Goal: Complete application form: Complete application form

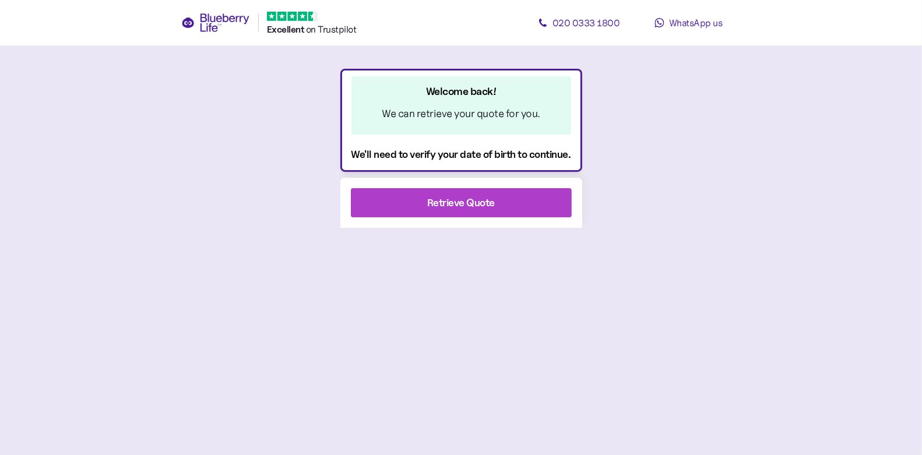
click at [424, 198] on div "Retrieve Quote" at bounding box center [461, 203] width 189 height 28
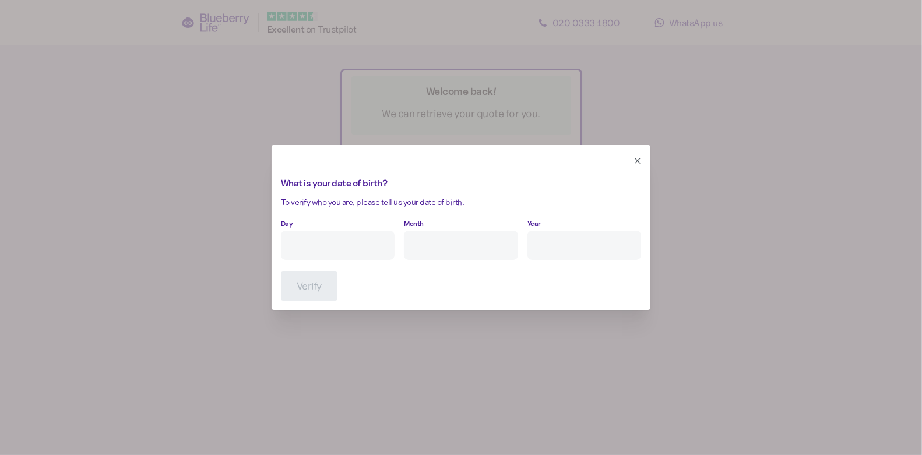
click at [365, 247] on input "Day" at bounding box center [338, 245] width 114 height 29
type input "3"
type input "11"
type input "****"
click at [290, 284] on button "Verify" at bounding box center [309, 286] width 57 height 29
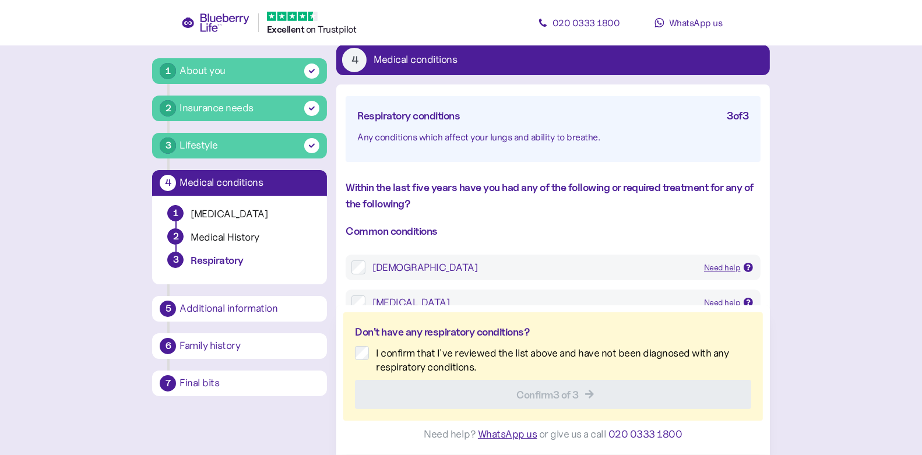
scroll to position [177, 0]
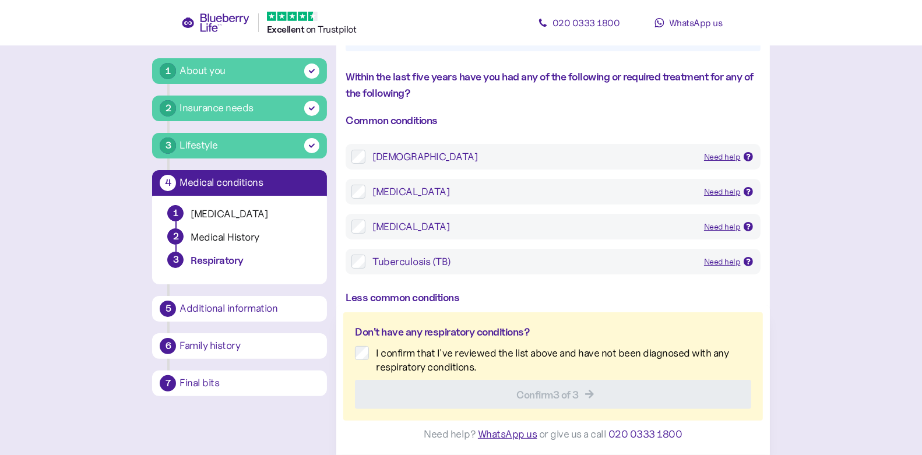
click at [386, 161] on div "[DEMOGRAPHIC_DATA]" at bounding box center [533, 157] width 322 height 14
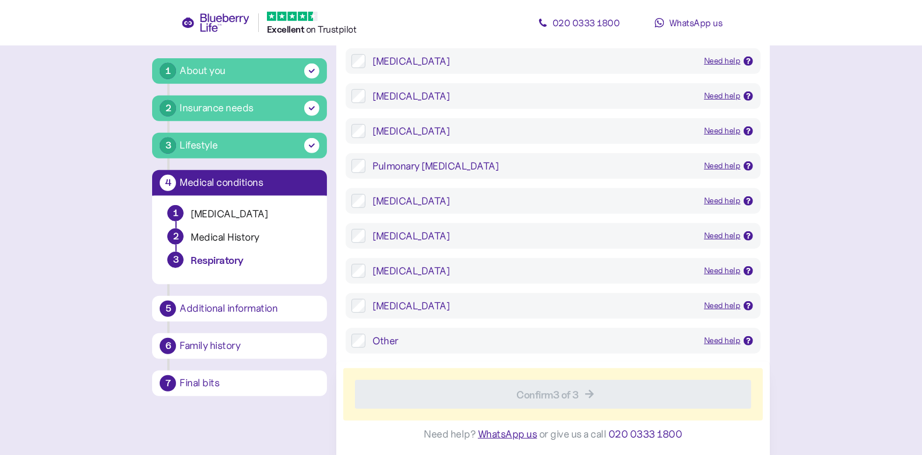
scroll to position [817, 0]
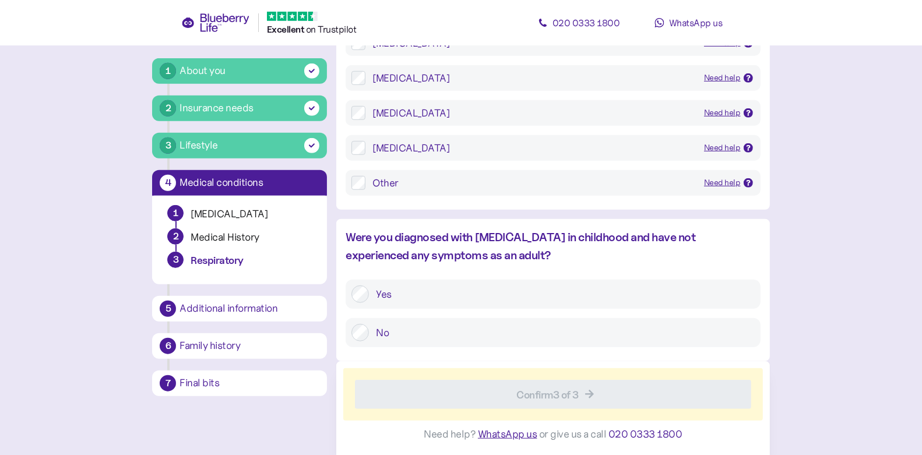
click at [435, 337] on label "No" at bounding box center [561, 332] width 385 height 17
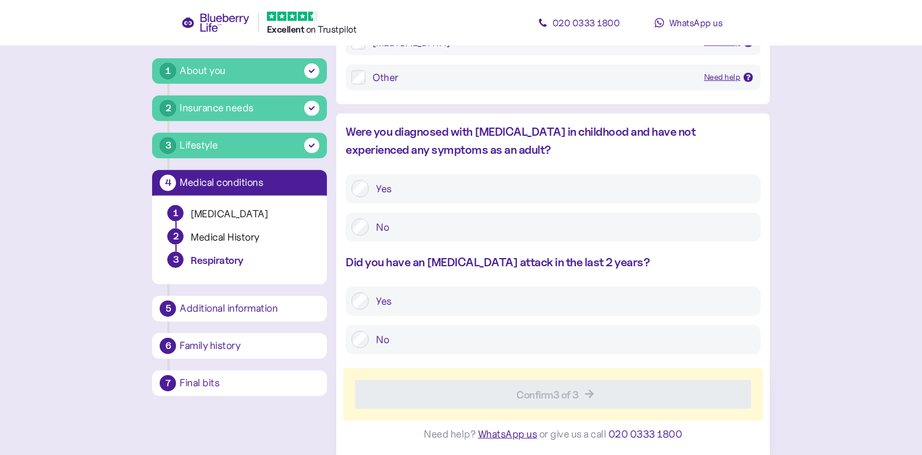
scroll to position [930, 0]
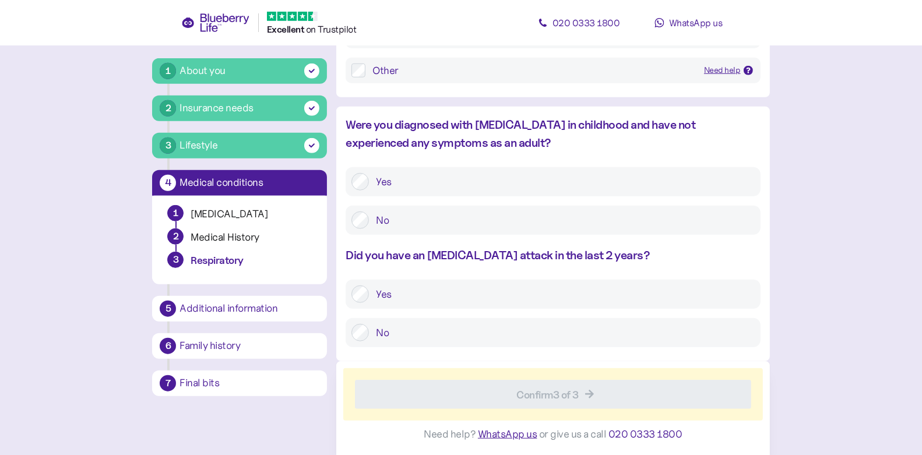
click at [434, 335] on label "No" at bounding box center [561, 332] width 385 height 17
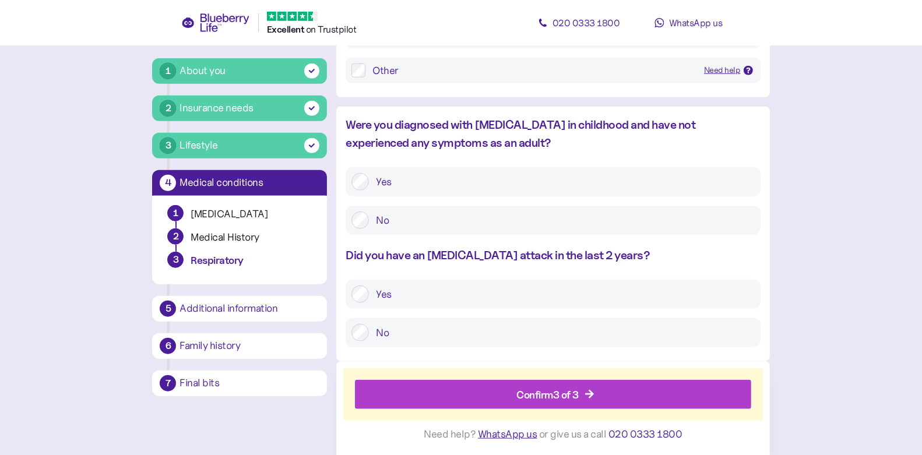
click at [478, 384] on div "Confirm 3 of 3" at bounding box center [555, 395] width 369 height 28
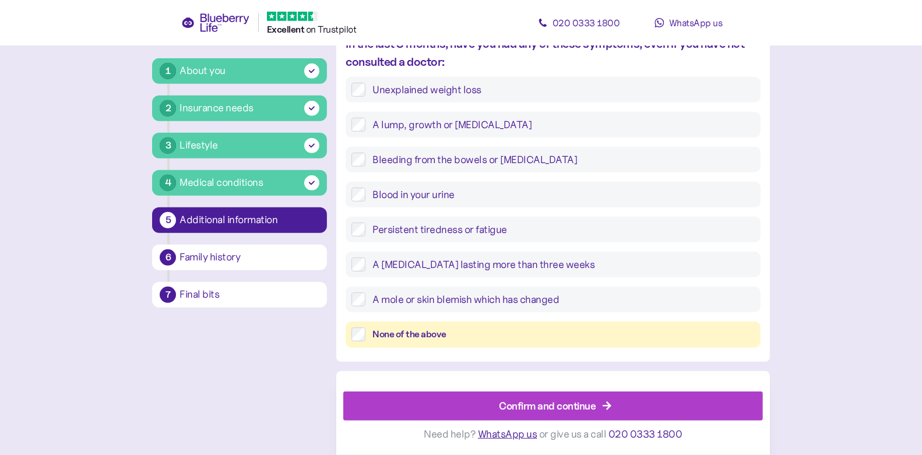
scroll to position [583, 0]
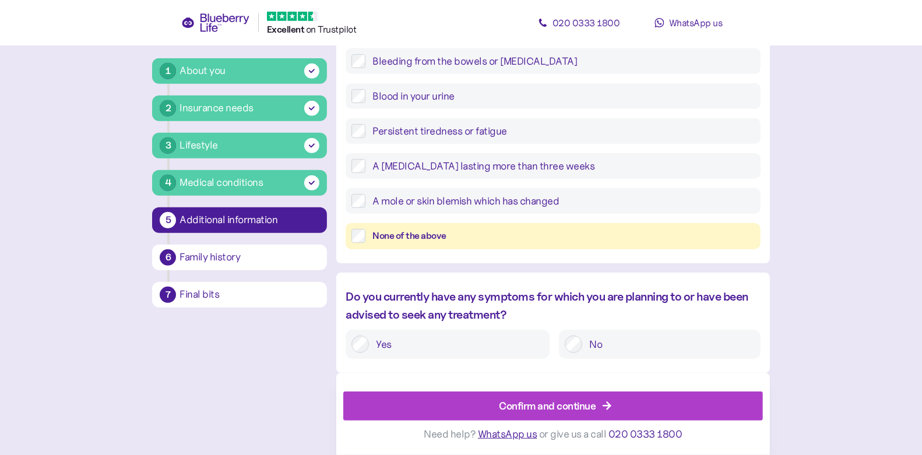
click at [486, 403] on div "Confirm and continue" at bounding box center [555, 406] width 393 height 28
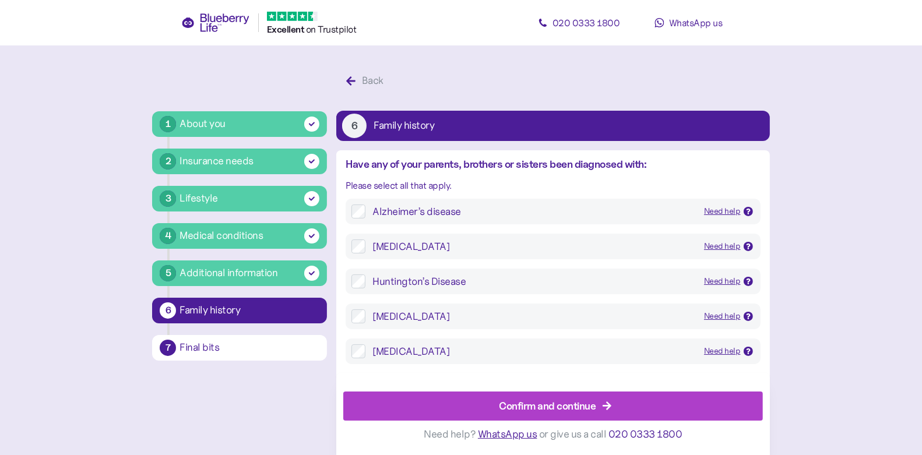
click at [483, 402] on div "Confirm and continue" at bounding box center [555, 406] width 393 height 28
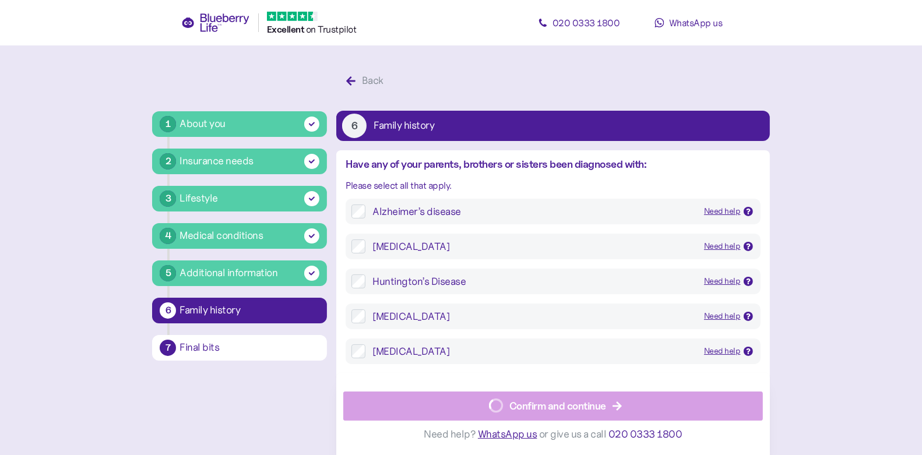
scroll to position [22, 0]
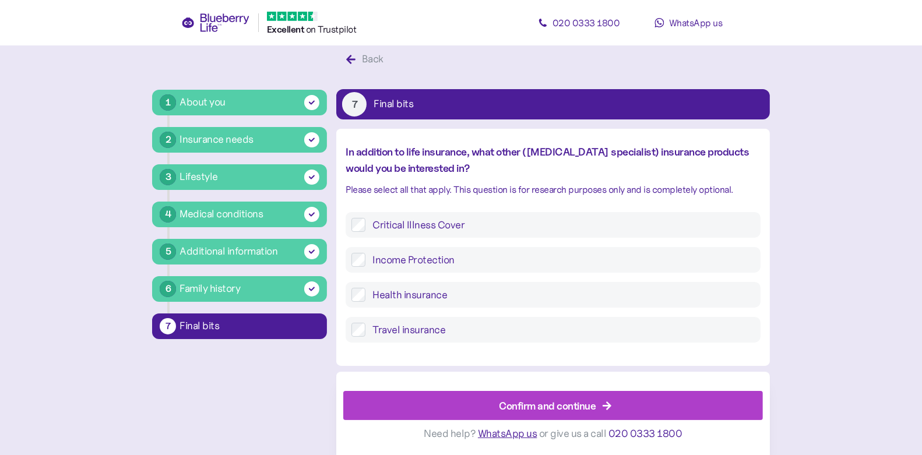
click at [483, 402] on div "Confirm and continue" at bounding box center [555, 406] width 393 height 28
